Goal: Check status: Check status

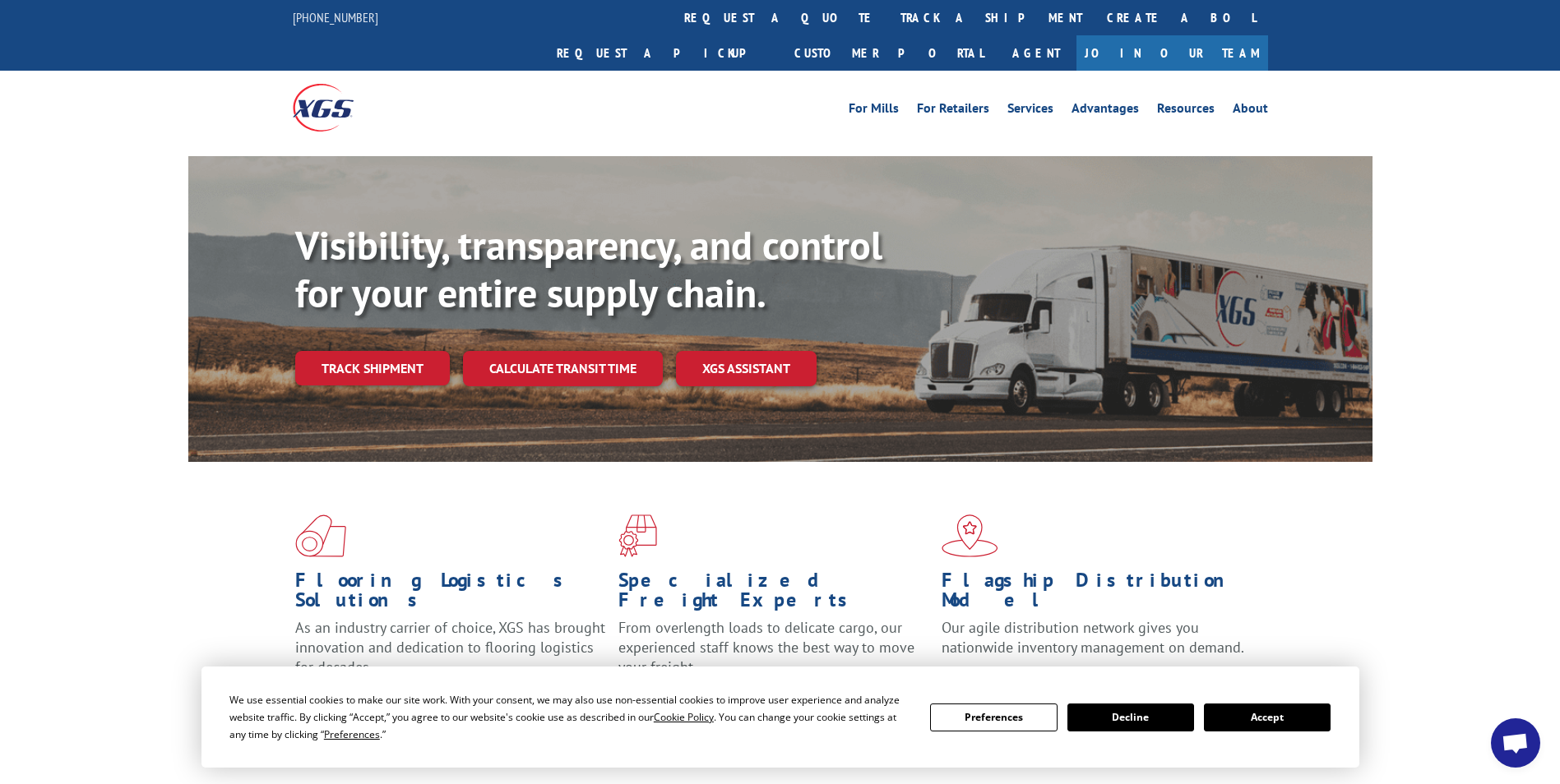
click at [373, 351] on link "Track shipment" at bounding box center [372, 368] width 155 height 35
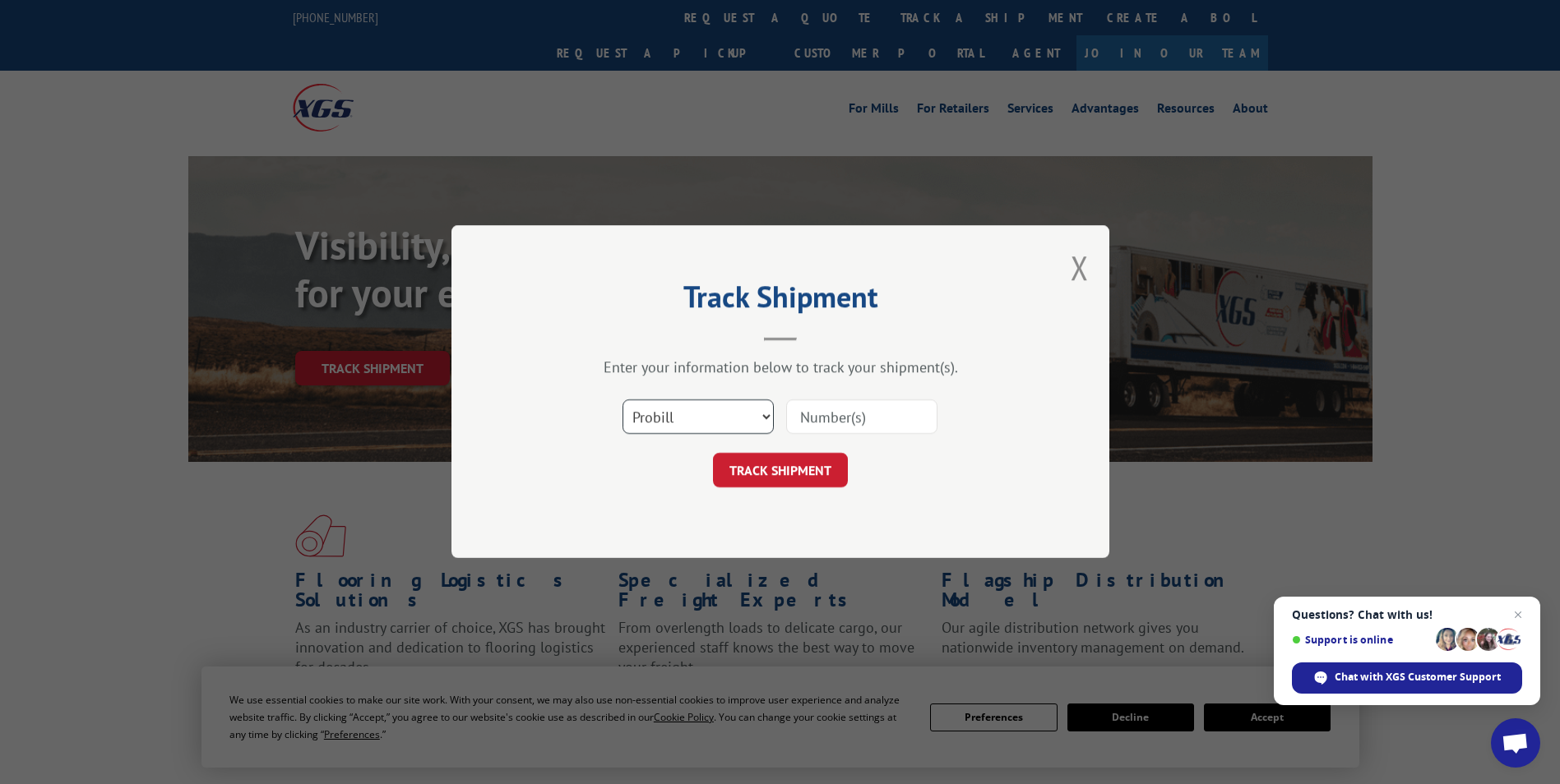
click at [757, 417] on select "Select category... Probill BOL PO" at bounding box center [698, 417] width 151 height 35
select select "bol"
click at [622, 400] on select "Select category... Probill BOL PO" at bounding box center [698, 417] width 151 height 35
click at [838, 419] on input at bounding box center [861, 417] width 151 height 35
type input "7060626"
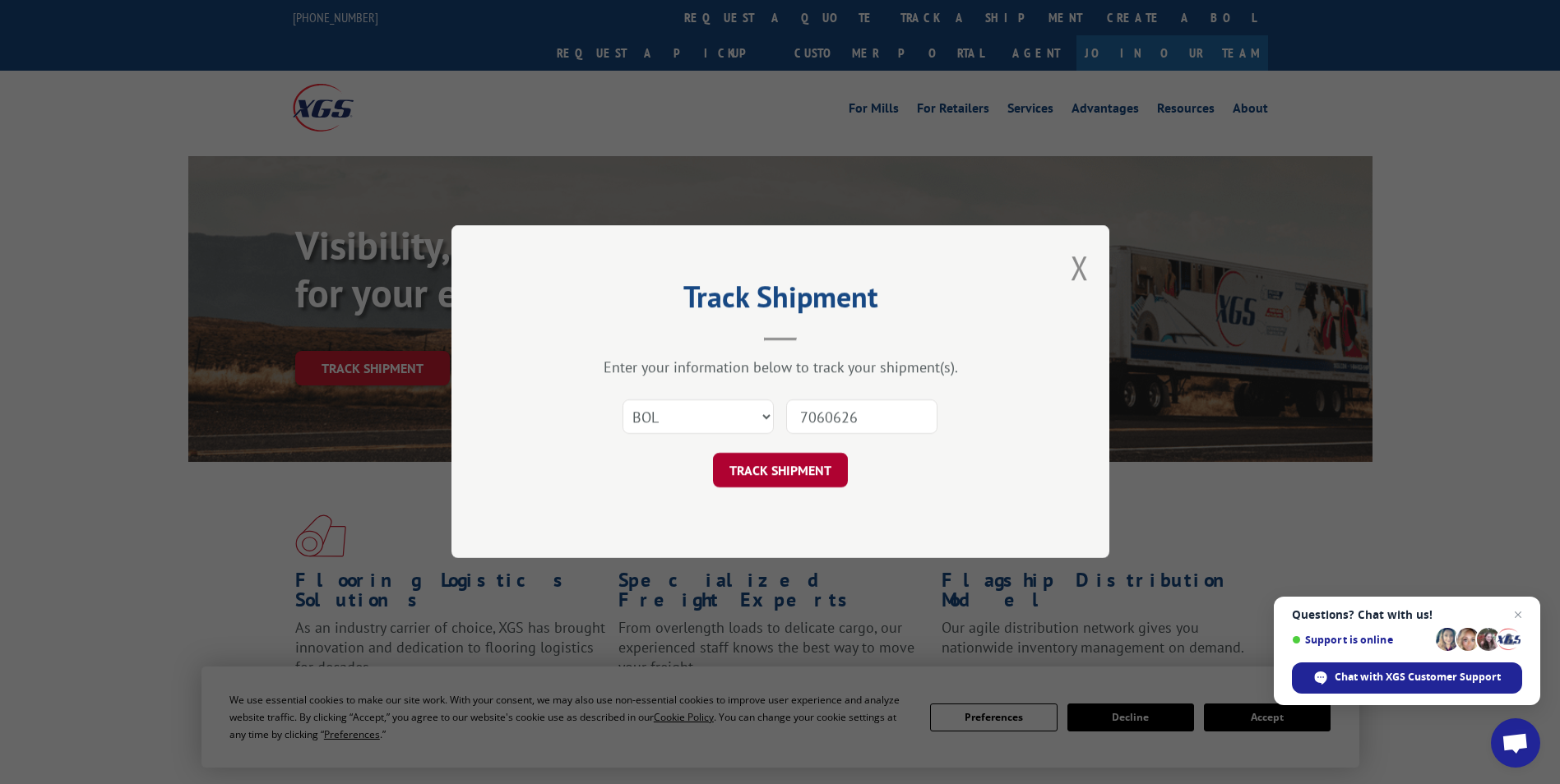
click at [808, 461] on button "TRACK SHIPMENT" at bounding box center [780, 471] width 135 height 35
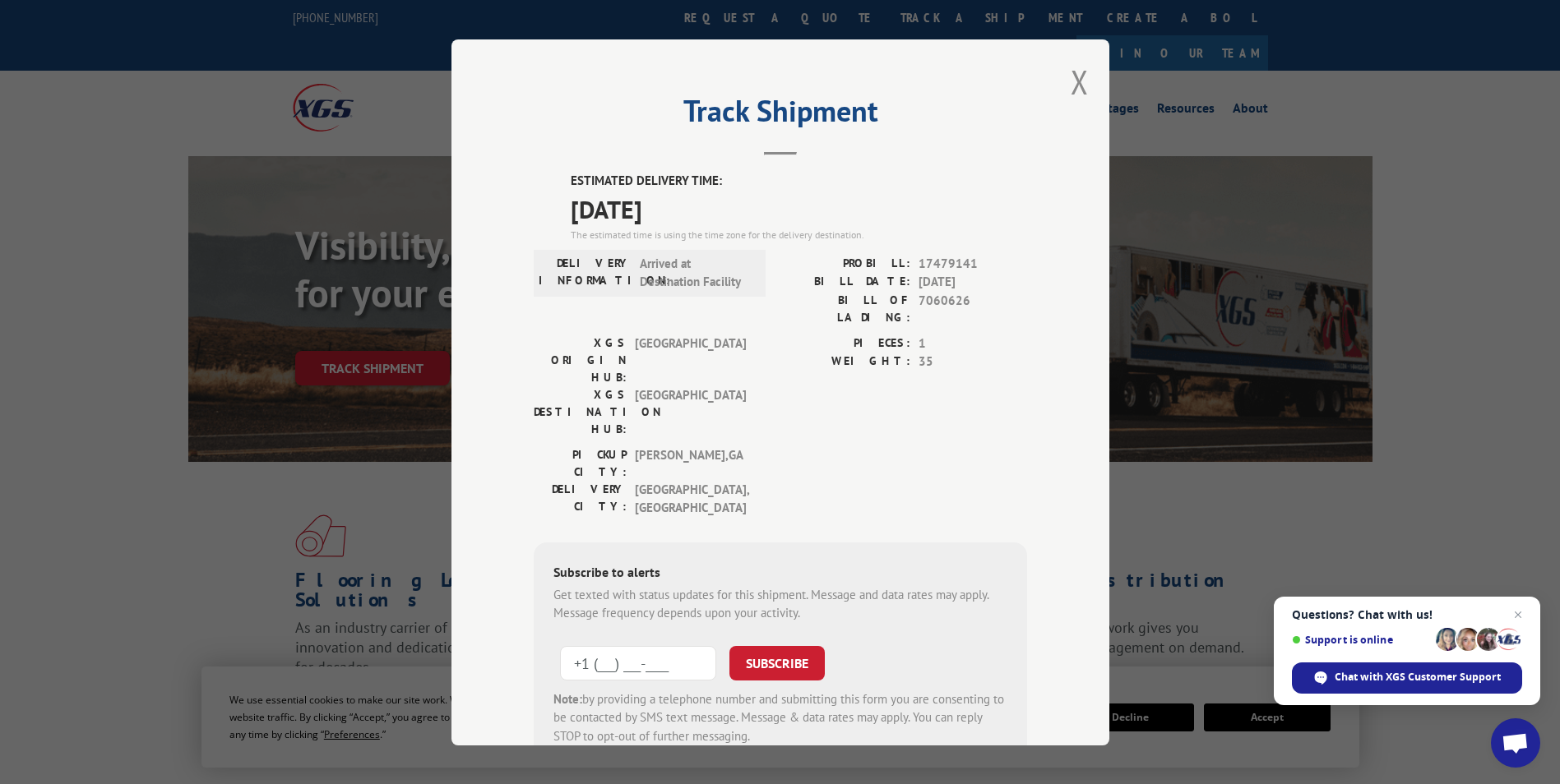
click at [624, 645] on input "+1 (___) ___-____" at bounding box center [638, 662] width 156 height 35
type input "[PHONE_NUMBER]"
click at [781, 645] on button "SUBSCRIBE" at bounding box center [777, 662] width 96 height 35
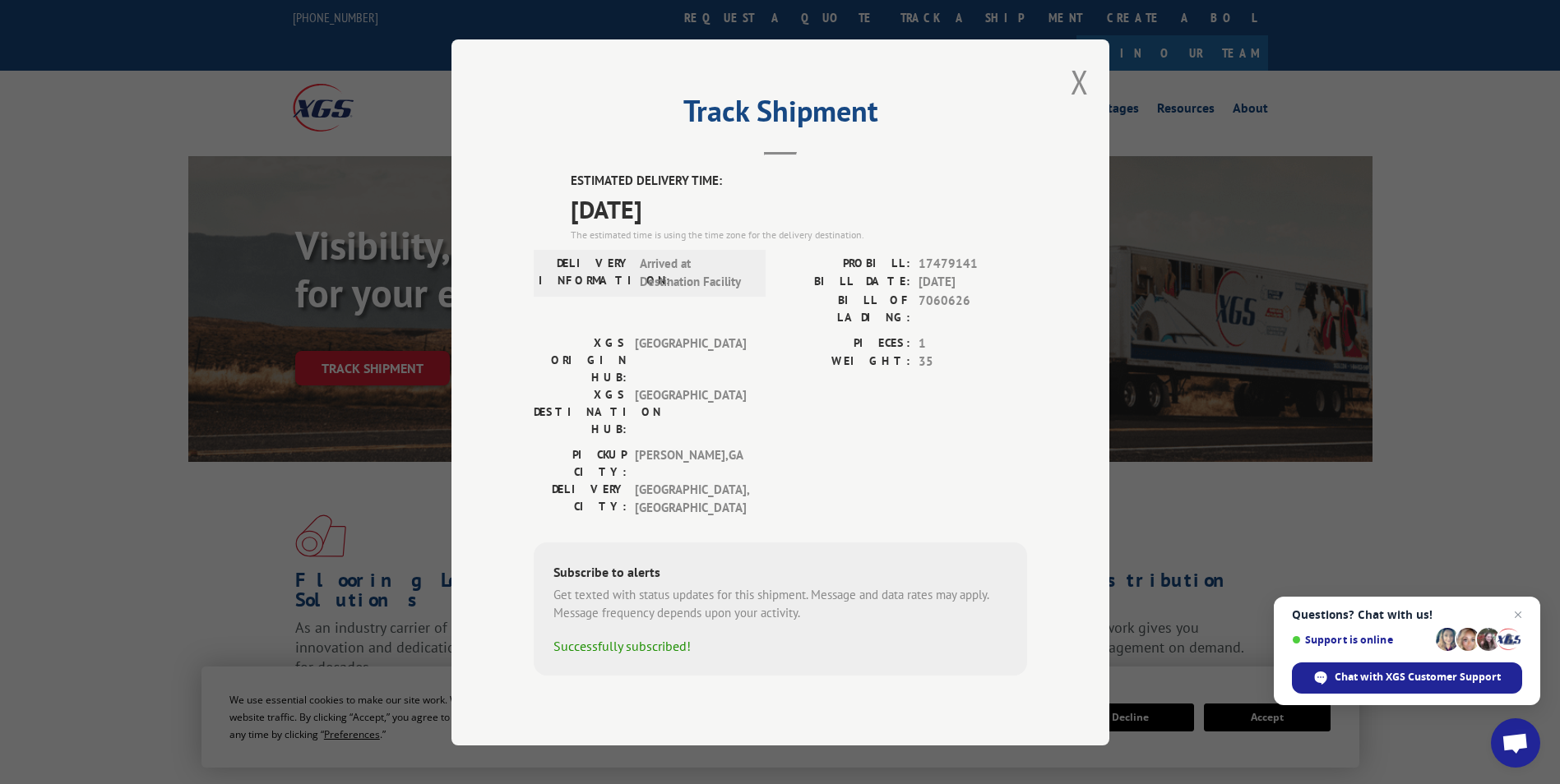
click at [1231, 765] on div "Track Shipment ESTIMATED DELIVERY TIME: [DATE] The estimated time is using the …" at bounding box center [780, 392] width 1560 height 784
click at [1523, 612] on span "Close chat" at bounding box center [1518, 615] width 20 height 20
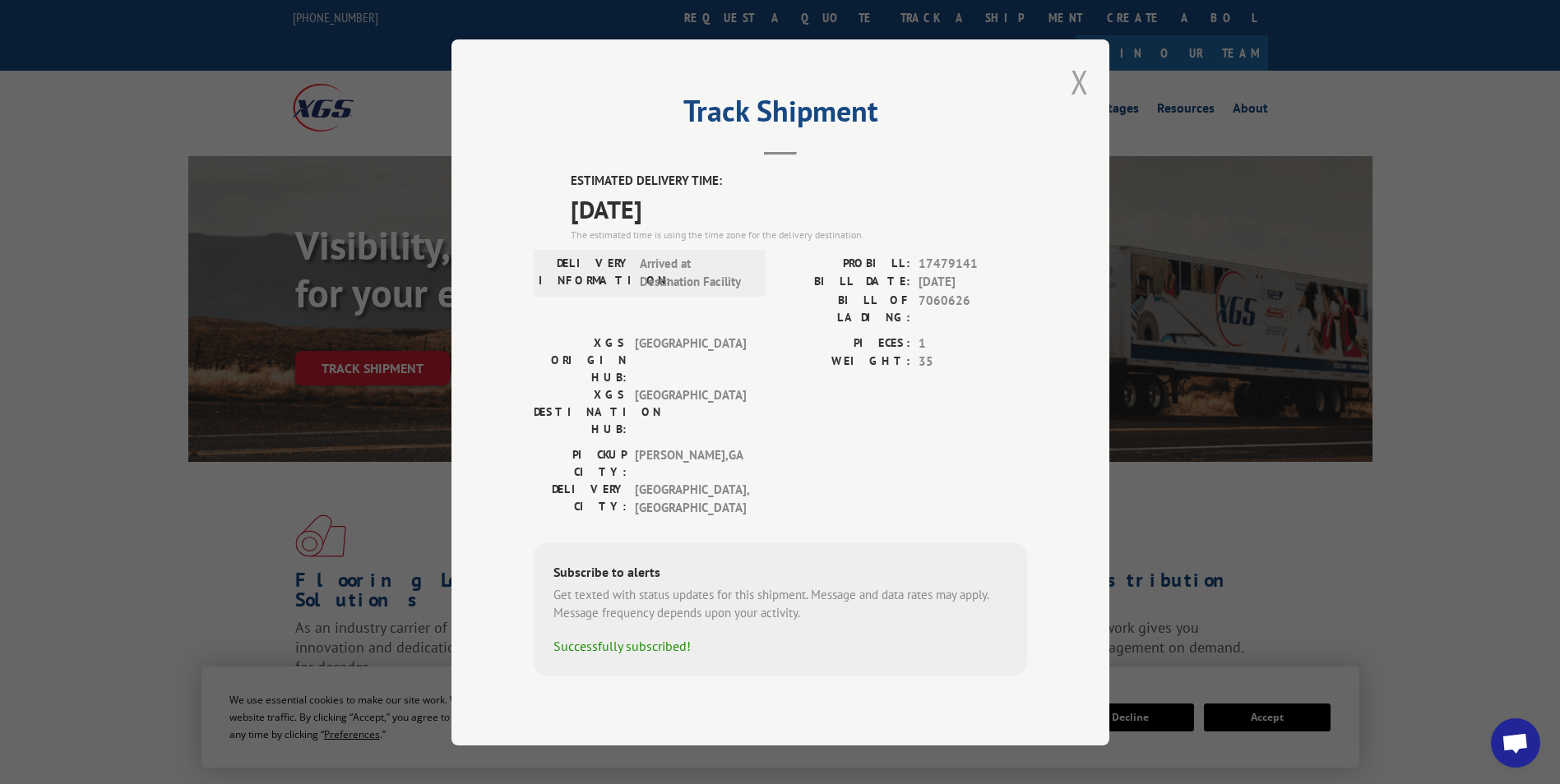
click at [1081, 104] on button "Close modal" at bounding box center [1079, 81] width 18 height 43
